Goal: Information Seeking & Learning: Learn about a topic

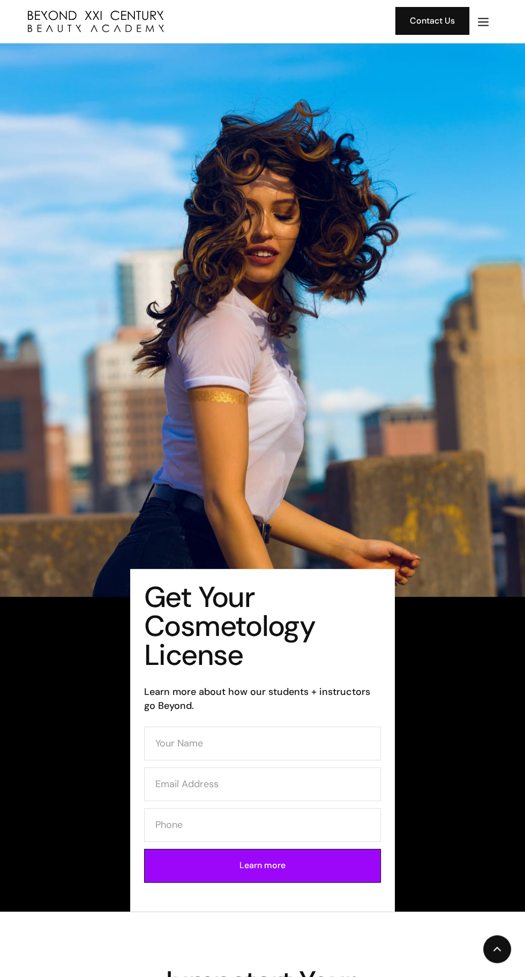
click at [481, 21] on img "menu" at bounding box center [484, 22] width 14 height 14
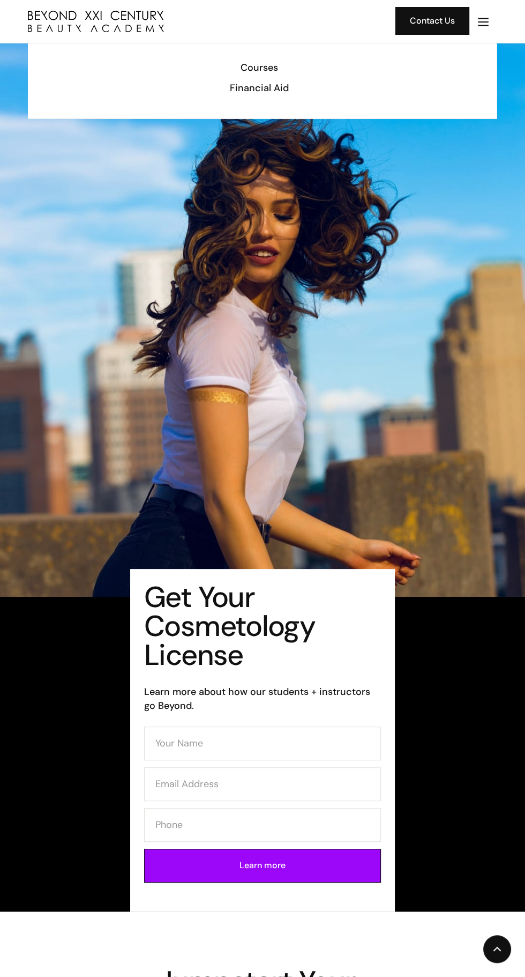
click at [259, 66] on div "Courses" at bounding box center [259, 68] width 448 height 14
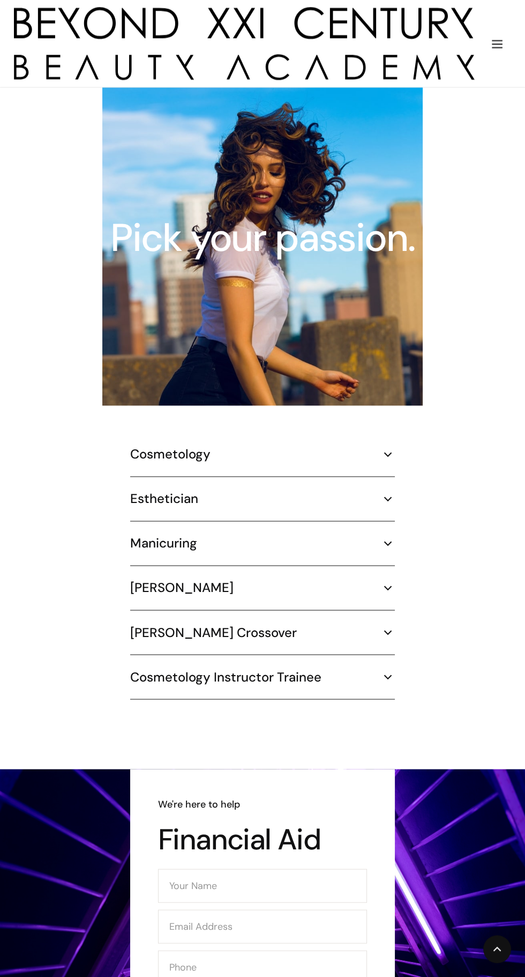
scroll to position [1408, 0]
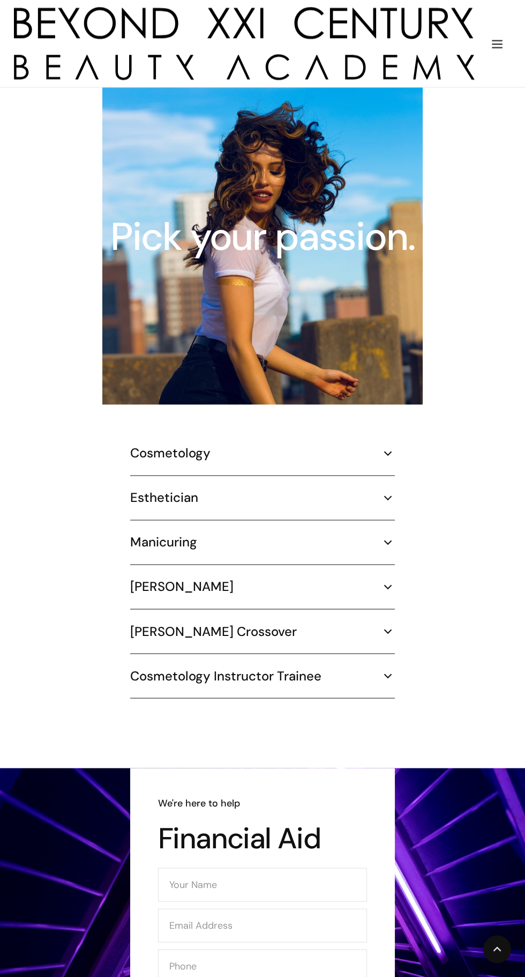
click at [400, 407] on div "Pick your passion. Cosmetology 1000 hours ¾ Time (30 hours per week) – 8.3 mont…" at bounding box center [262, 389] width 497 height 645
click at [406, 417] on div "Pick your passion. Cosmetology 1000 hours ¾ Time (30 hours per week) – 8.3 mont…" at bounding box center [262, 389] width 497 height 645
click at [385, 445] on div "Cosmetology 1000 hours ¾ Time (30 hours per week) – 8.3 months Part Time (20 ho…" at bounding box center [262, 460] width 265 height 31
click at [381, 446] on img at bounding box center [388, 453] width 14 height 14
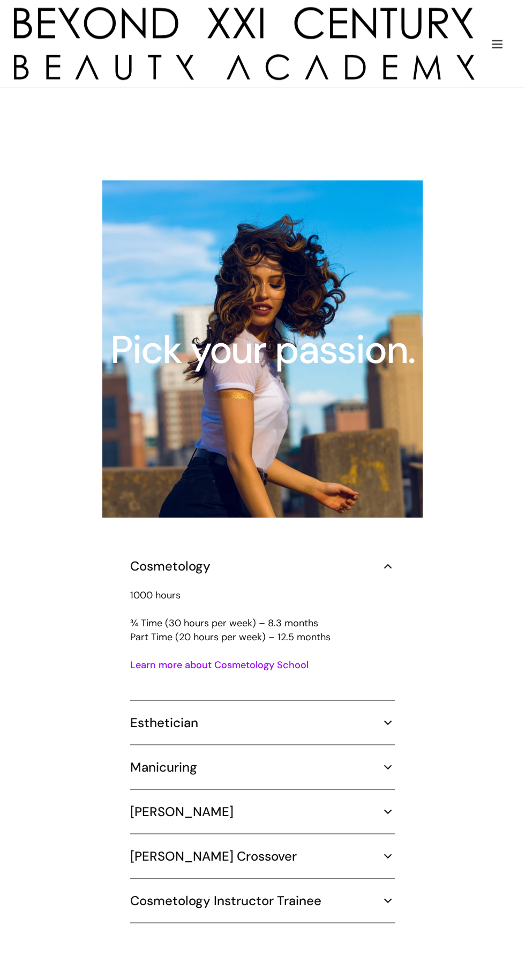
scroll to position [1293, 0]
